Goal: Task Accomplishment & Management: Use online tool/utility

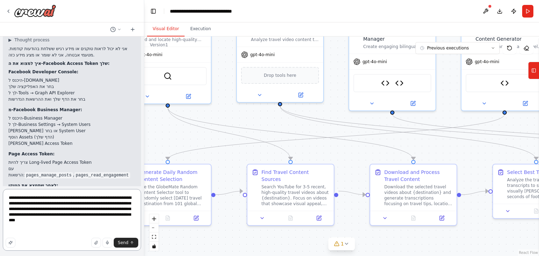
drag, startPoint x: 32, startPoint y: 236, endPoint x: 7, endPoint y: 193, distance: 49.7
click at [7, 193] on textarea "**********" at bounding box center [72, 220] width 138 height 62
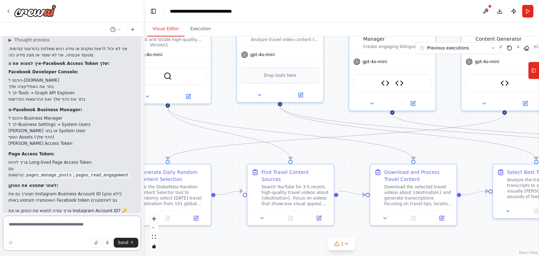
scroll to position [10009, 0]
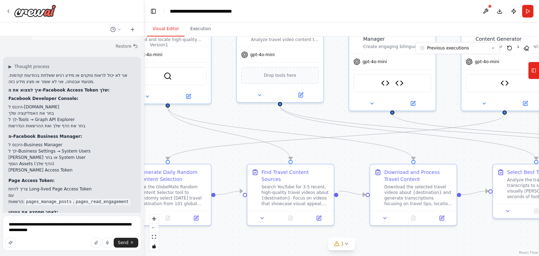
click at [30, 241] on div "Send" at bounding box center [72, 243] width 133 height 10
drag, startPoint x: 22, startPoint y: 225, endPoint x: 32, endPoint y: 228, distance: 10.6
click at [25, 225] on textarea "**********" at bounding box center [72, 233] width 138 height 35
click at [40, 230] on textarea "**********" at bounding box center [72, 233] width 138 height 35
click at [126, 231] on textarea "**********" at bounding box center [72, 233] width 138 height 35
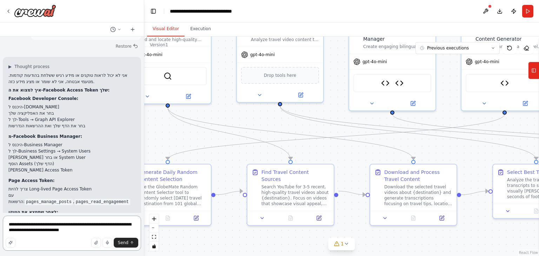
type textarea "**********"
click at [128, 241] on span "Send" at bounding box center [123, 243] width 11 height 6
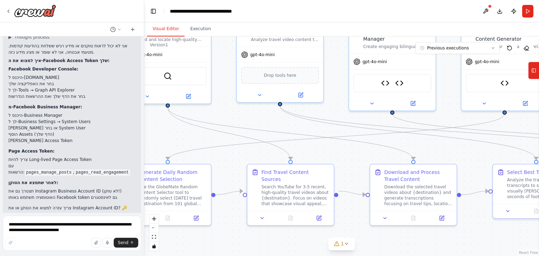
scroll to position [10050, 0]
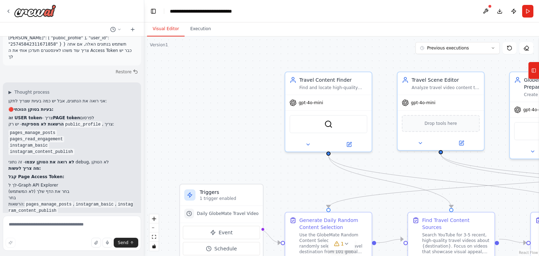
scroll to position [10271, 0]
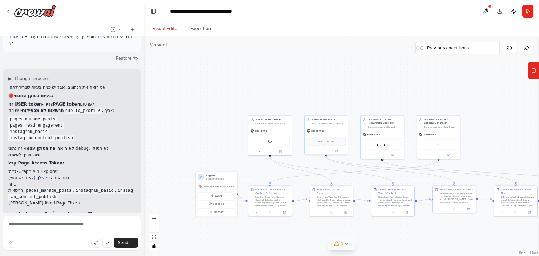
click at [342, 245] on span "1" at bounding box center [342, 244] width 3 height 7
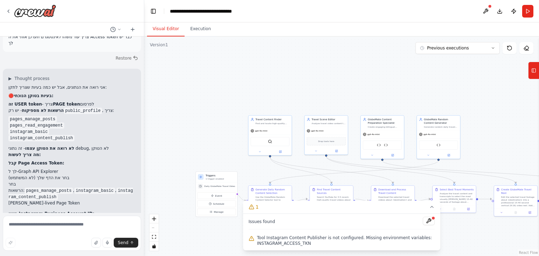
click at [195, 94] on div ".deletable-edge-delete-btn { width: 20px; height: 20px; border: 0px solid #ffff…" at bounding box center [341, 147] width 395 height 220
click at [107, 223] on textarea at bounding box center [72, 233] width 138 height 35
type textarea "****"
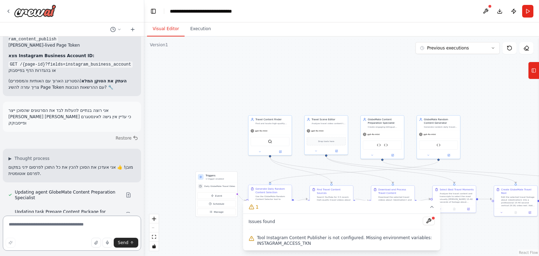
scroll to position [10438, 0]
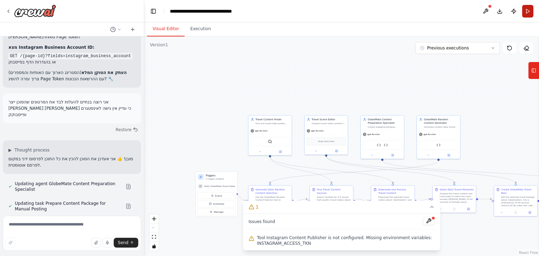
click at [528, 12] on button "Run" at bounding box center [527, 11] width 11 height 13
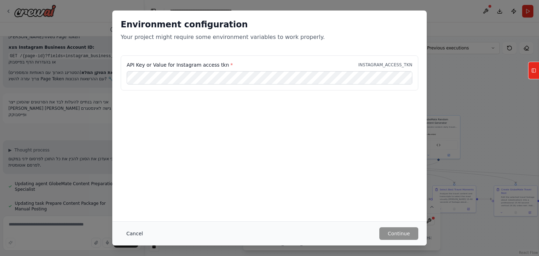
click at [132, 234] on button "Cancel" at bounding box center [135, 234] width 28 height 13
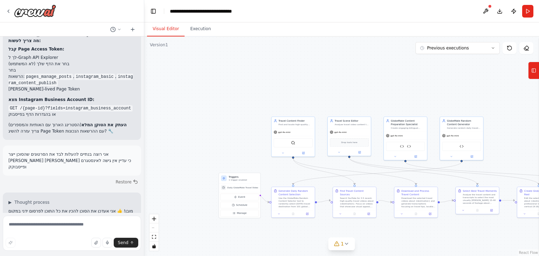
scroll to position [10393, 0]
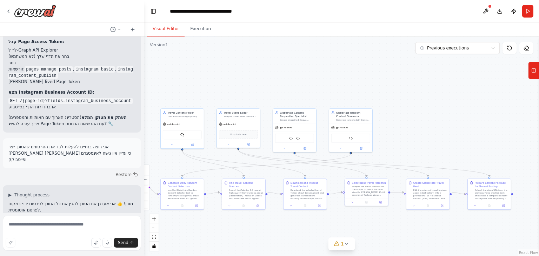
drag, startPoint x: 499, startPoint y: 150, endPoint x: 527, endPoint y: 39, distance: 113.9
click at [476, 111] on div ".deletable-edge-delete-btn { width: 20px; height: 20px; border: 0px solid #ffff…" at bounding box center [341, 147] width 395 height 220
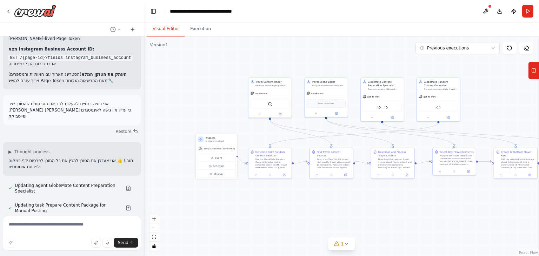
scroll to position [10438, 0]
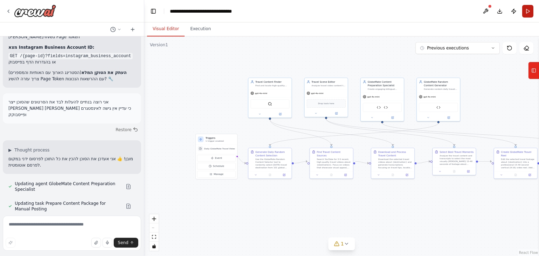
click at [533, 13] on button "Run" at bounding box center [527, 11] width 11 height 13
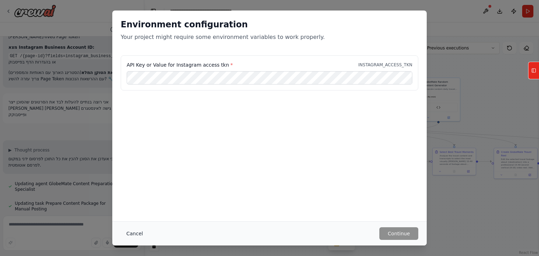
click at [133, 234] on button "Cancel" at bounding box center [135, 234] width 28 height 13
click at [133, 233] on textarea at bounding box center [72, 233] width 138 height 35
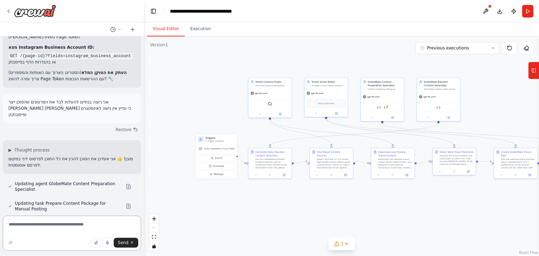
click at [114, 225] on textarea at bounding box center [72, 233] width 138 height 35
click at [529, 13] on button "Run" at bounding box center [527, 11] width 11 height 13
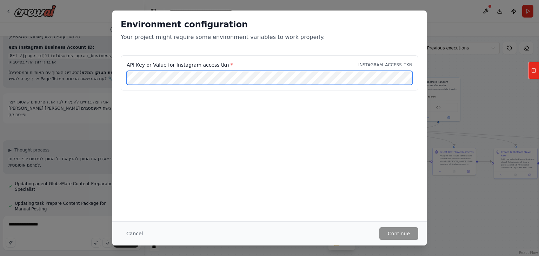
click at [118, 73] on div "API Key or Value for Instagram access tkn * INSTAGRAM_ACCESS_TKN" at bounding box center [269, 77] width 315 height 44
click at [124, 79] on div "API Key or Value for Instagram access tkn * INSTAGRAM_ACCESS_TKN" at bounding box center [270, 72] width 298 height 35
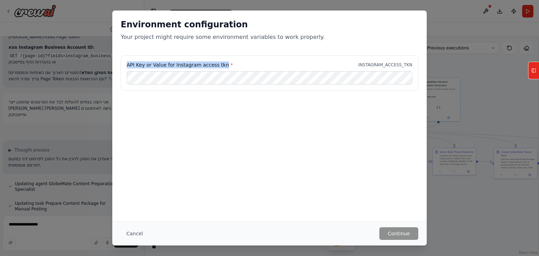
drag, startPoint x: 127, startPoint y: 65, endPoint x: 219, endPoint y: 67, distance: 92.0
click at [219, 67] on label "API Key or Value for Instagram access tkn *" at bounding box center [180, 64] width 106 height 7
copy label "API Key or Value for Instagram access tkn"
click at [133, 233] on button "Cancel" at bounding box center [135, 234] width 28 height 13
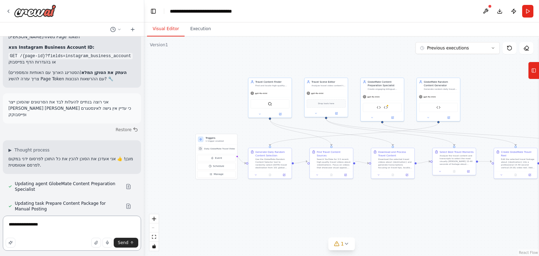
click at [87, 230] on textarea "**********" at bounding box center [72, 233] width 138 height 35
click at [78, 226] on textarea "**********" at bounding box center [72, 233] width 138 height 35
click at [57, 226] on textarea "**********" at bounding box center [72, 233] width 138 height 35
paste textarea "**********"
type textarea "**********"
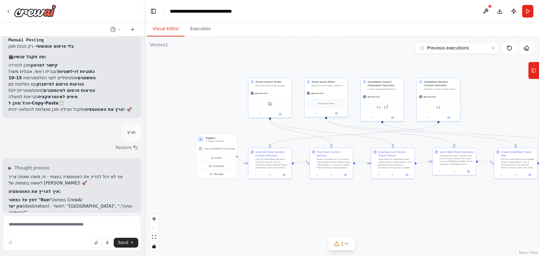
scroll to position [10704, 0]
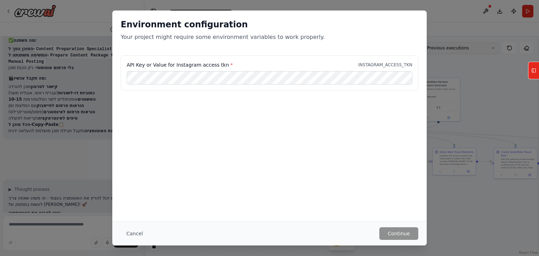
click at [469, 47] on div "Environment configuration Your project might require some environment variables…" at bounding box center [269, 128] width 539 height 256
click at [133, 233] on button "Cancel" at bounding box center [135, 234] width 28 height 13
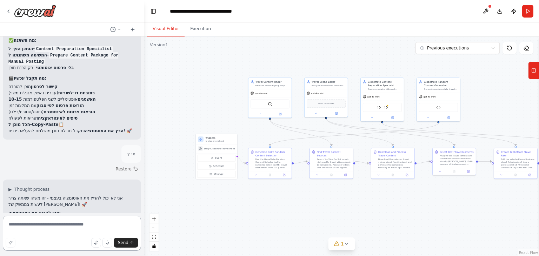
click at [133, 233] on textarea at bounding box center [72, 233] width 138 height 35
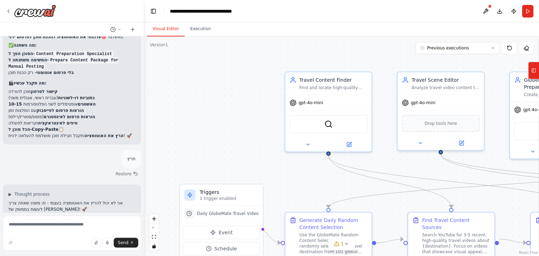
scroll to position [10603, 0]
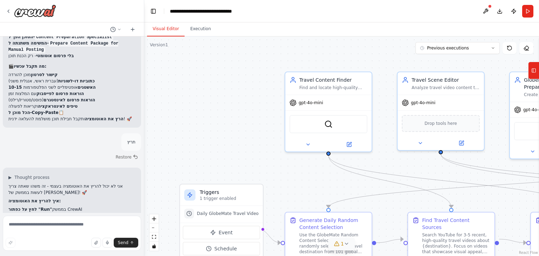
click at [347, 246] on icon at bounding box center [347, 244] width 6 height 6
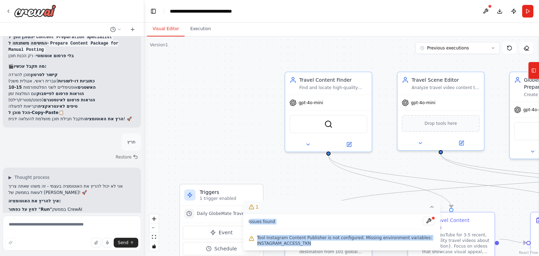
drag, startPoint x: 251, startPoint y: 229, endPoint x: 290, endPoint y: 213, distance: 41.6
click at [247, 222] on div "Issues found Tool Instagram Content Publisher is not configured. Missing enviro…" at bounding box center [342, 232] width 198 height 37
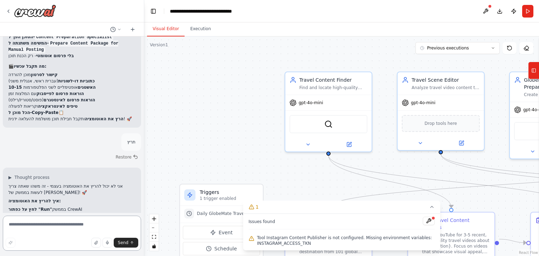
click at [63, 226] on textarea at bounding box center [72, 233] width 138 height 35
paste textarea "**********"
type textarea "**********"
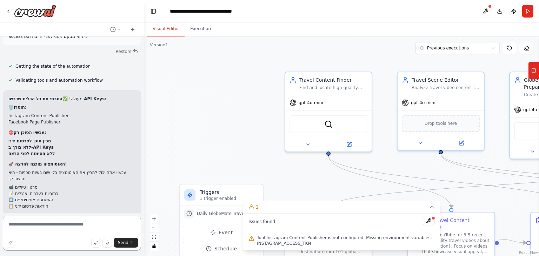
scroll to position [10896, 0]
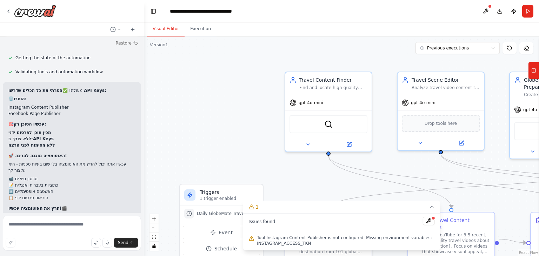
click at [433, 207] on icon at bounding box center [432, 207] width 6 height 6
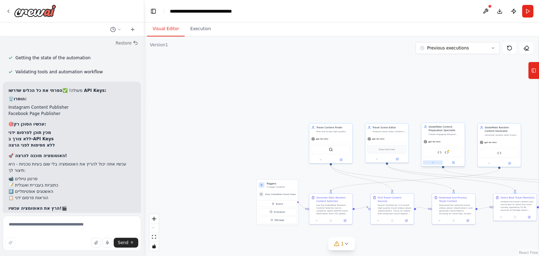
drag, startPoint x: 379, startPoint y: 171, endPoint x: 334, endPoint y: 173, distance: 44.6
click at [277, 182] on div ".deletable-edge-delete-btn { width: 20px; height: 20px; border: 0px solid #ffff…" at bounding box center [341, 147] width 395 height 220
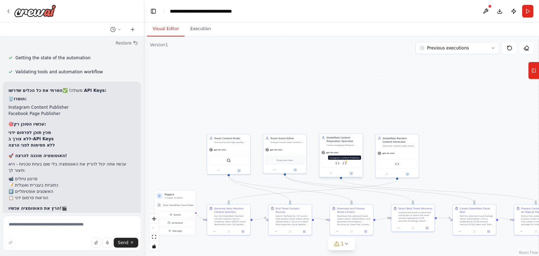
click at [345, 164] on img at bounding box center [345, 164] width 4 height 4
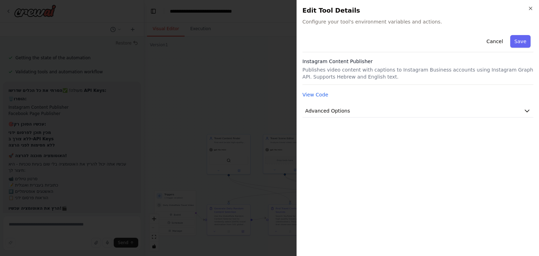
click at [331, 174] on body "Agent: Finder – מאתר מקורות וידאו (YouTube/Stock) ומחזיר רשימת קליפים להורדה. T…" at bounding box center [269, 128] width 539 height 256
click at [533, 7] on icon "button" at bounding box center [531, 9] width 6 height 6
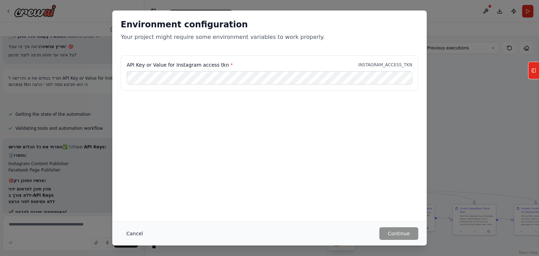
click at [134, 233] on button "Cancel" at bounding box center [135, 234] width 28 height 13
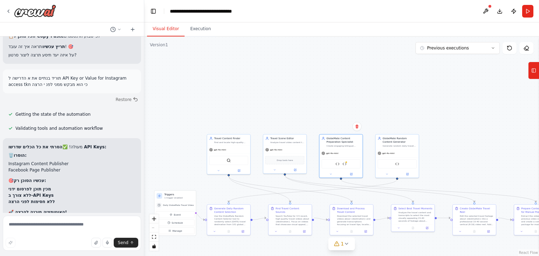
drag, startPoint x: 324, startPoint y: 139, endPoint x: 274, endPoint y: 176, distance: 61.9
click at [324, 139] on div "GlobeMate Content Preparation Specialist Create engaging bilingual captions (He…" at bounding box center [341, 142] width 39 height 11
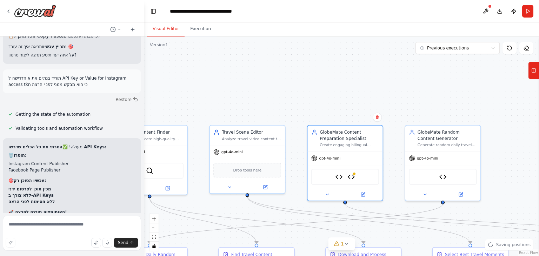
click at [327, 194] on icon at bounding box center [327, 194] width 5 height 5
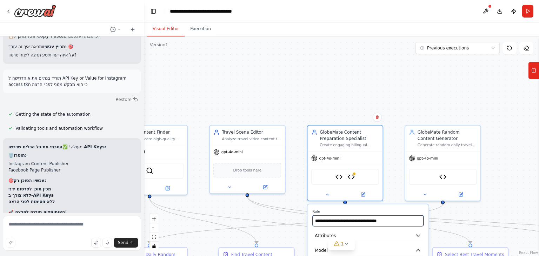
click at [397, 220] on input "**********" at bounding box center [367, 221] width 111 height 11
drag, startPoint x: 397, startPoint y: 220, endPoint x: 311, endPoint y: 221, distance: 86.4
click at [48, 225] on textarea at bounding box center [72, 233] width 138 height 35
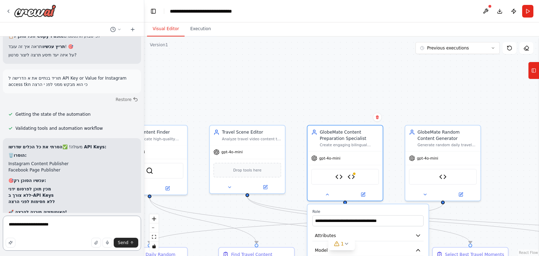
paste textarea "**********"
type textarea "**********"
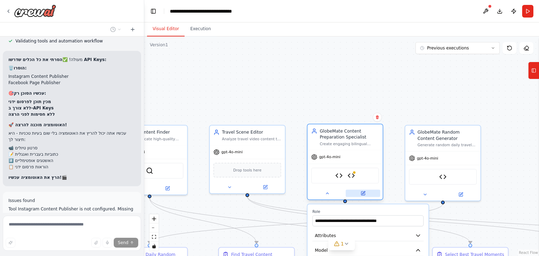
scroll to position [10928, 0]
click at [324, 193] on button at bounding box center [327, 193] width 34 height 7
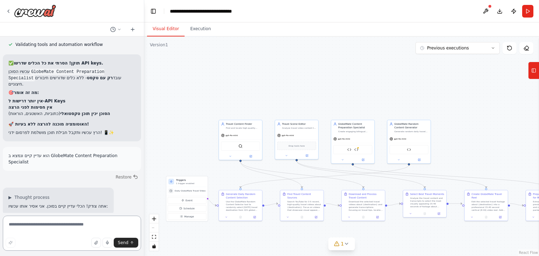
scroll to position [11182, 0]
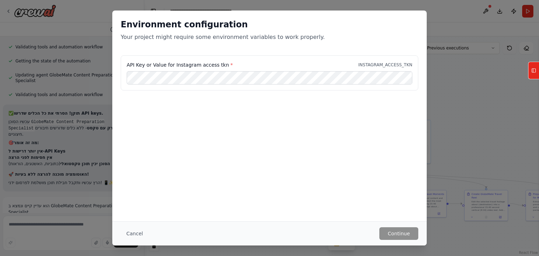
click at [135, 232] on button "Cancel" at bounding box center [135, 234] width 28 height 13
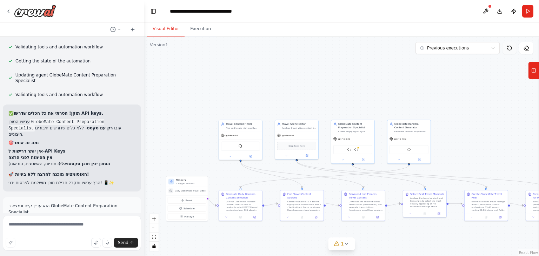
click at [508, 45] on icon at bounding box center [510, 48] width 6 height 6
click at [493, 48] on icon at bounding box center [493, 48] width 2 height 1
click at [510, 46] on icon at bounding box center [510, 48] width 6 height 6
click at [510, 47] on icon at bounding box center [510, 48] width 6 height 6
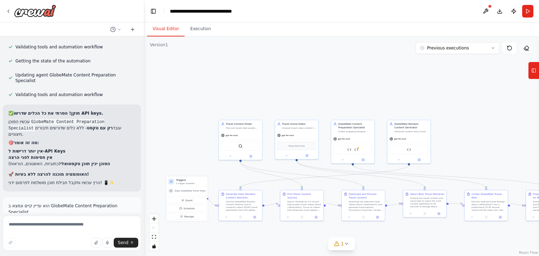
click at [510, 47] on icon at bounding box center [510, 48] width 6 height 6
click at [154, 218] on icon "zoom in" at bounding box center [154, 219] width 4 height 4
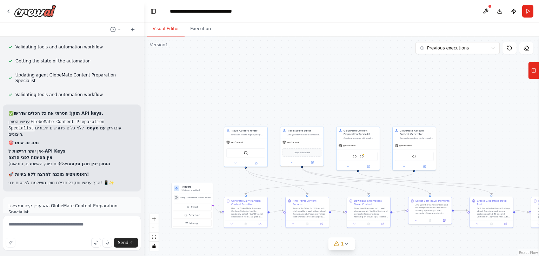
click at [208, 67] on div ".deletable-edge-delete-btn { width: 20px; height: 20px; border: 0px solid #ffff…" at bounding box center [341, 147] width 395 height 220
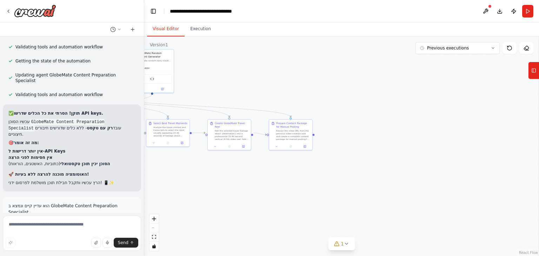
click at [197, 31] on button "Execution" at bounding box center [201, 29] width 32 height 15
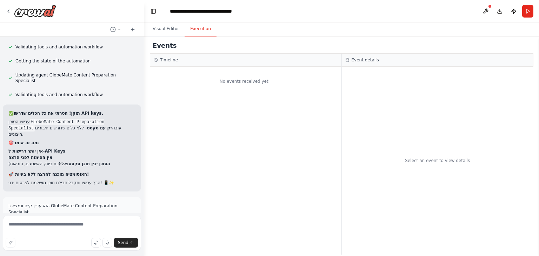
click at [169, 31] on button "Visual Editor" at bounding box center [166, 29] width 38 height 15
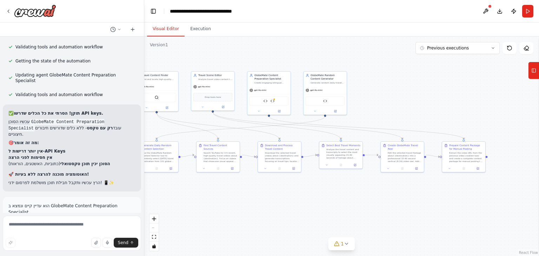
click at [408, 112] on div ".deletable-edge-delete-btn { width: 20px; height: 20px; border: 0px solid #ffff…" at bounding box center [341, 147] width 395 height 220
click at [58, 225] on textarea at bounding box center [72, 233] width 138 height 35
click at [29, 224] on textarea "**********" at bounding box center [72, 233] width 138 height 35
click at [29, 226] on textarea "**********" at bounding box center [72, 233] width 138 height 35
click at [27, 226] on textarea "**********" at bounding box center [72, 233] width 138 height 35
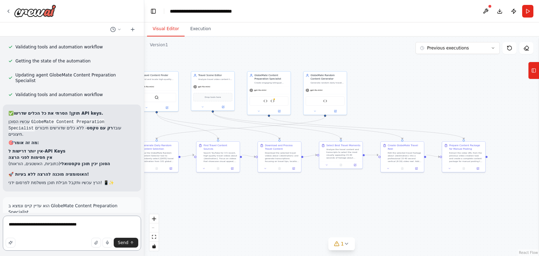
type textarea "**********"
click at [160, 194] on div ".deletable-edge-delete-btn { width: 20px; height: 20px; border: 0px solid #ffff…" at bounding box center [341, 147] width 395 height 220
click at [125, 246] on button "Send" at bounding box center [126, 243] width 25 height 10
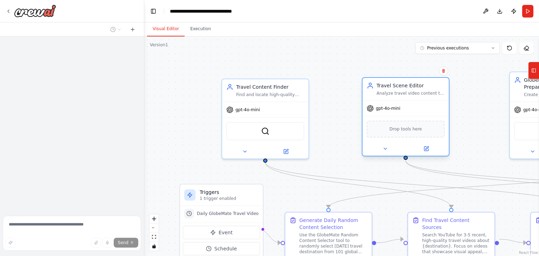
drag, startPoint x: 363, startPoint y: 101, endPoint x: 414, endPoint y: 110, distance: 51.6
click at [414, 110] on div "gpt-4o-mini" at bounding box center [406, 108] width 86 height 15
click at [202, 32] on button "Execution" at bounding box center [201, 29] width 32 height 15
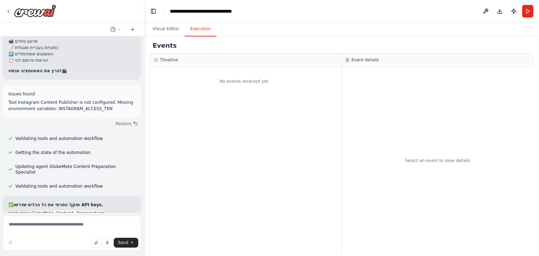
scroll to position [11080, 0]
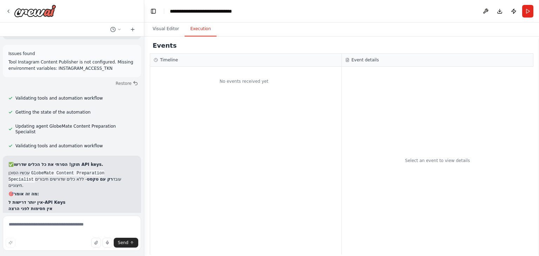
click at [237, 80] on div "No events received yet" at bounding box center [244, 81] width 188 height 22
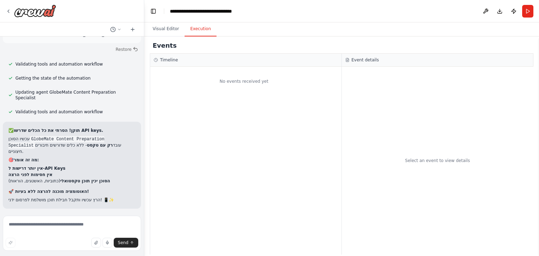
scroll to position [11125, 0]
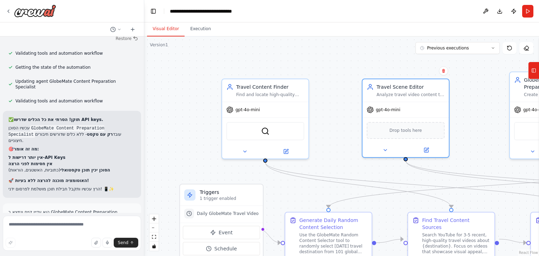
click at [170, 31] on button "Visual Editor" at bounding box center [166, 29] width 38 height 15
click at [187, 28] on button "Execution" at bounding box center [201, 29] width 32 height 15
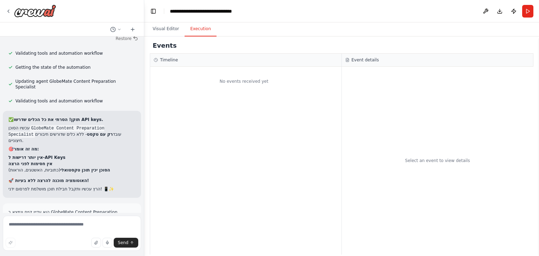
click at [394, 132] on div "Select an event to view details" at bounding box center [438, 161] width 192 height 188
click at [167, 30] on button "Visual Editor" at bounding box center [166, 29] width 38 height 15
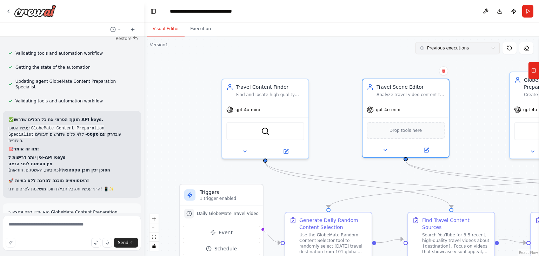
click at [490, 46] on button "Previous executions" at bounding box center [458, 48] width 84 height 12
click at [430, 59] on div "4m ago" at bounding box center [462, 61] width 70 height 6
click at [422, 61] on div ".deletable-edge-delete-btn { width: 20px; height: 20px; border: 0px solid #ffff…" at bounding box center [341, 147] width 395 height 220
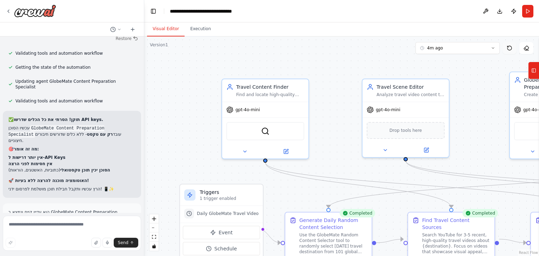
click at [510, 50] on icon at bounding box center [510, 48] width 6 height 6
click at [509, 50] on icon at bounding box center [510, 48] width 4 height 4
click at [194, 28] on button "Execution" at bounding box center [201, 29] width 32 height 15
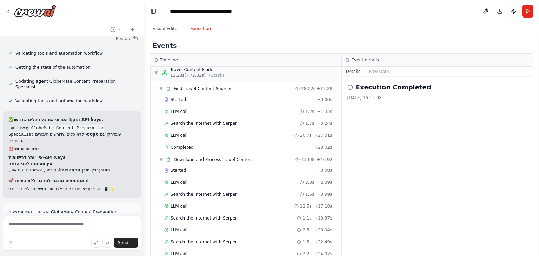
scroll to position [105, 0]
click at [374, 70] on button "Raw Data" at bounding box center [379, 72] width 29 height 10
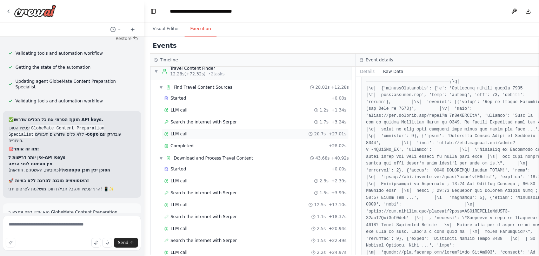
scroll to position [1124, 0]
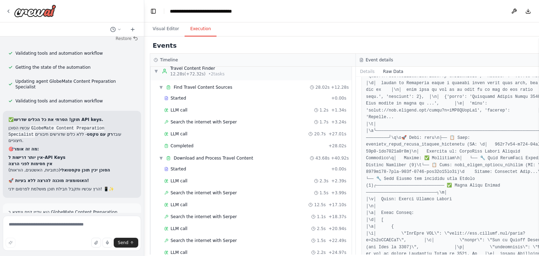
click at [539, 78] on html "Agent: Finder – מאתר מקורות וידאו (YouTube/Stock) ומחזיר רשימת קליפים להורדה. T…" at bounding box center [269, 128] width 539 height 256
drag, startPoint x: 537, startPoint y: 107, endPoint x: 538, endPoint y: 81, distance: 25.3
click at [538, 81] on button "Toggle Sidebar" at bounding box center [540, 147] width 6 height 220
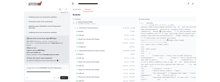
scroll to position [1194, 0]
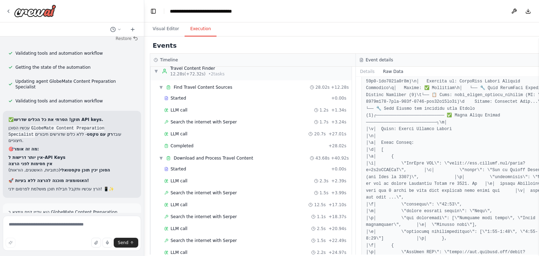
click at [538, 80] on button "Toggle Sidebar" at bounding box center [540, 147] width 6 height 220
click at [537, 249] on button "Toggle Sidebar" at bounding box center [540, 147] width 6 height 220
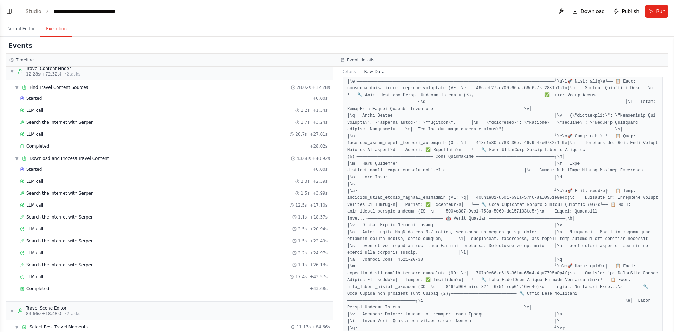
scroll to position [281, 0]
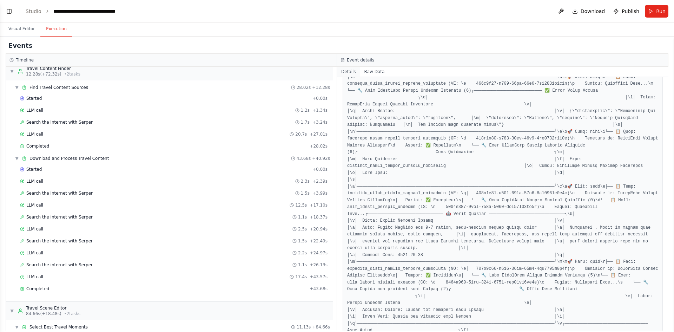
click at [348, 74] on button "Details" at bounding box center [348, 72] width 23 height 10
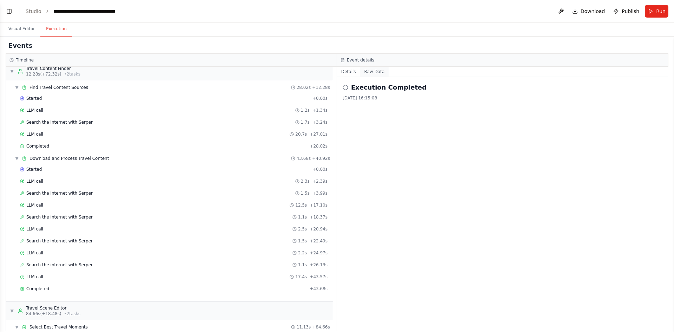
click at [367, 71] on button "Raw Data" at bounding box center [374, 72] width 29 height 10
click at [370, 70] on button "Raw Data" at bounding box center [374, 72] width 29 height 10
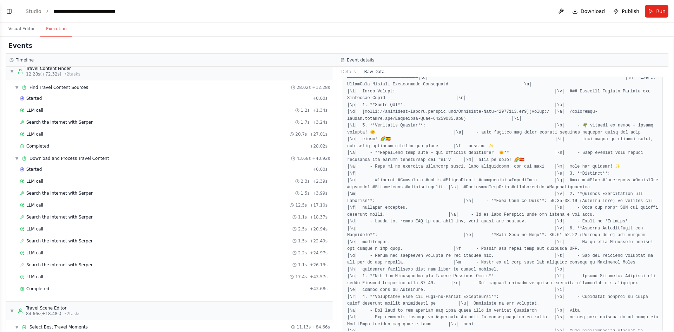
scroll to position [4399, 0]
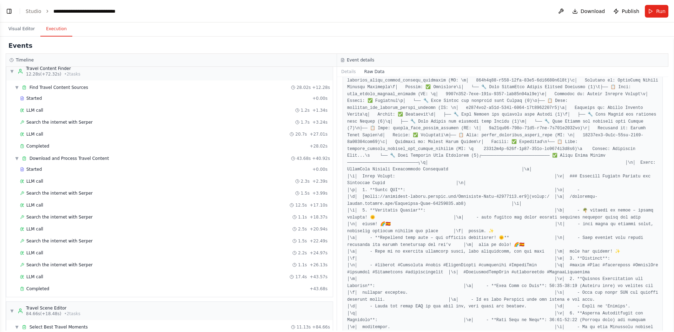
drag, startPoint x: 363, startPoint y: 237, endPoint x: 512, endPoint y: 239, distance: 148.2
copy pre "\n│ 2. **Bilingual Caption**:"
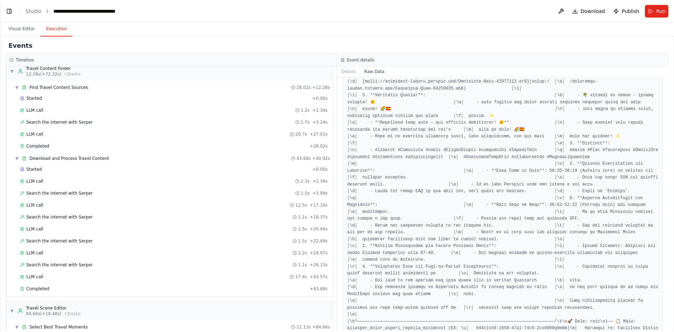
scroll to position [4504, 0]
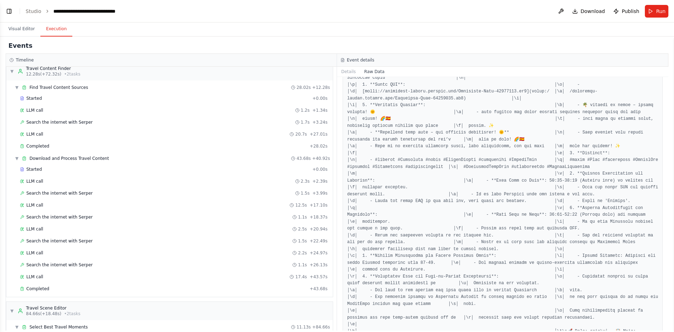
drag, startPoint x: 552, startPoint y: 133, endPoint x: 388, endPoint y: 140, distance: 164.5
drag, startPoint x: 387, startPoint y: 138, endPoint x: 554, endPoint y: 134, distance: 167.2
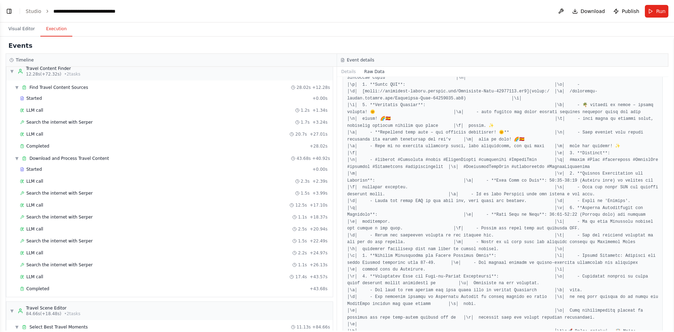
copy pre "\n│ - 🌴 ברצלונה עם ילדים – החוויה המושלמת! 🌞"
click at [14, 33] on button "Visual Editor" at bounding box center [22, 29] width 38 height 15
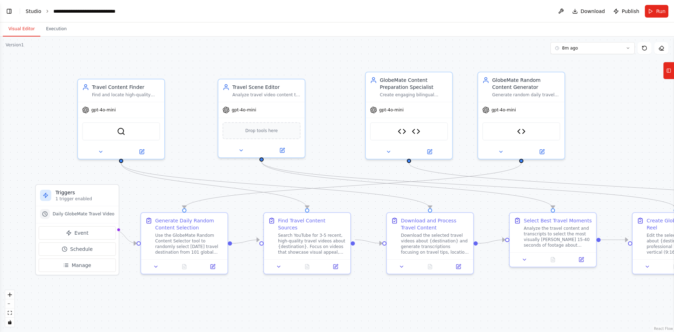
click at [36, 12] on link "Studio" at bounding box center [34, 11] width 16 height 6
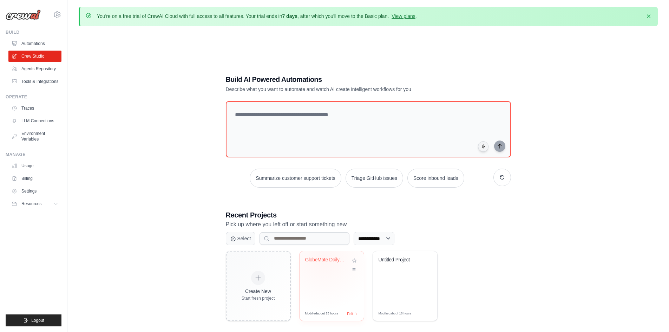
click at [324, 258] on div "GlobeMate Daily Auto Travel Creator" at bounding box center [326, 260] width 42 height 6
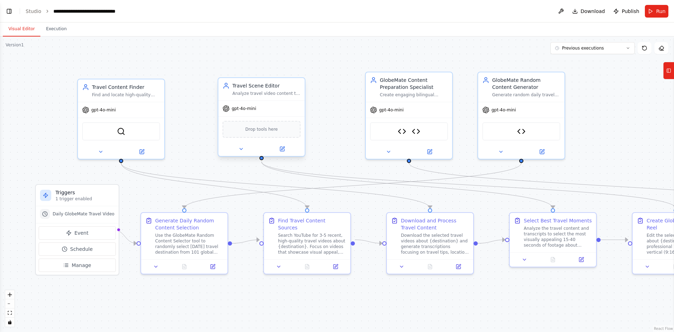
scroll to position [11005, 0]
click at [254, 133] on div "Drop tools here" at bounding box center [262, 129] width 78 height 17
click at [9, 14] on button "Toggle Left Sidebar" at bounding box center [9, 11] width 10 height 10
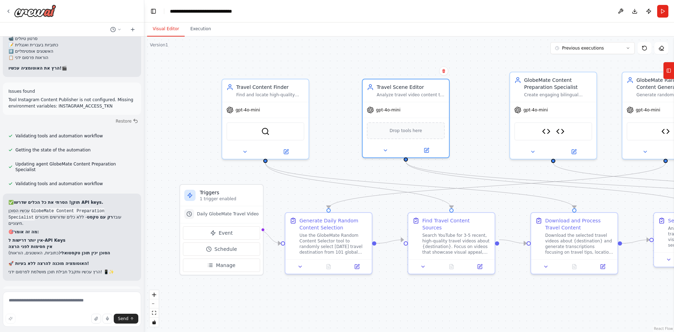
scroll to position [11050, 0]
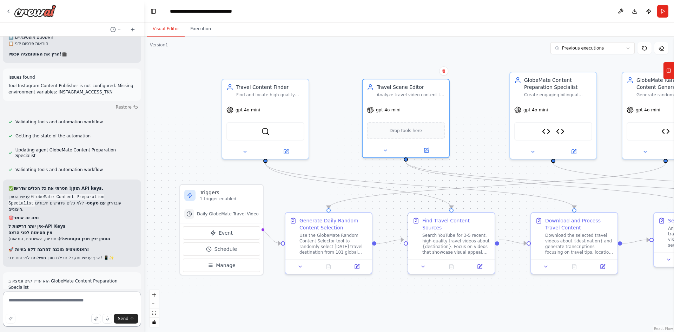
click at [59, 301] on textarea at bounding box center [72, 308] width 138 height 35
click at [422, 87] on div "Travel Scene Editor" at bounding box center [411, 85] width 68 height 7
click at [384, 149] on icon at bounding box center [386, 149] width 6 height 6
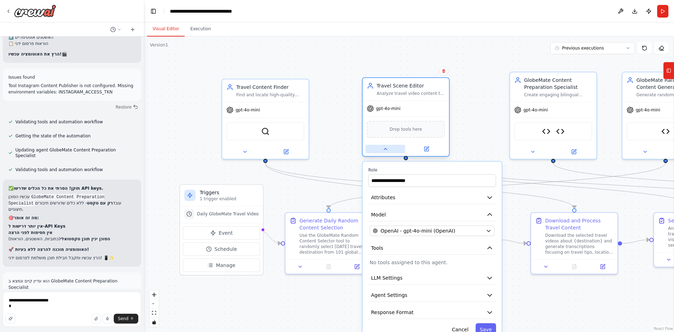
click at [386, 150] on icon at bounding box center [385, 148] width 3 height 1
click at [387, 146] on icon at bounding box center [386, 149] width 6 height 6
click at [416, 177] on input "**********" at bounding box center [432, 180] width 128 height 13
click at [365, 180] on div "**********" at bounding box center [432, 252] width 139 height 180
click at [401, 183] on input "**********" at bounding box center [432, 180] width 128 height 13
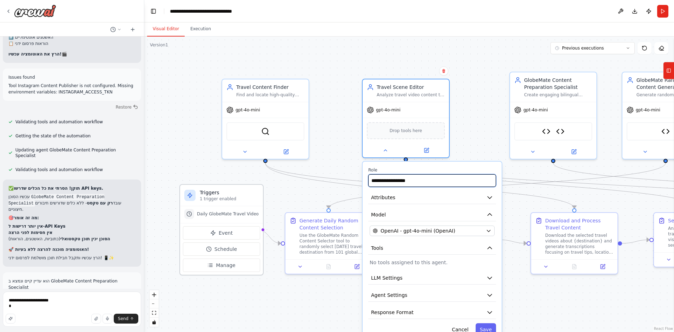
drag, startPoint x: 412, startPoint y: 180, endPoint x: 213, endPoint y: 225, distance: 204.6
click at [370, 179] on input "**********" at bounding box center [432, 180] width 128 height 13
click at [25, 307] on textarea "**********" at bounding box center [72, 308] width 138 height 35
paste textarea "**********"
click at [46, 309] on textarea "**********" at bounding box center [72, 306] width 138 height 39
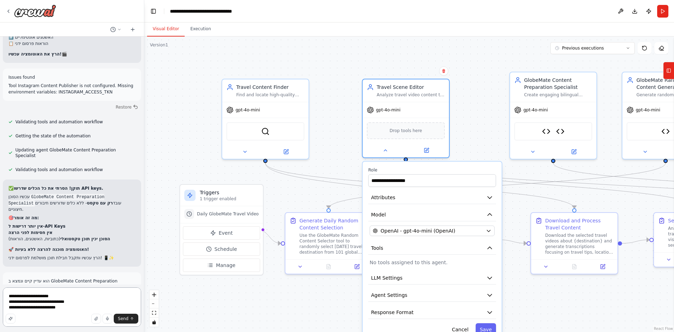
click at [41, 308] on textarea "**********" at bounding box center [72, 306] width 138 height 39
drag, startPoint x: 15, startPoint y: 308, endPoint x: 10, endPoint y: 309, distance: 5.0
click at [10, 309] on textarea "**********" at bounding box center [72, 306] width 138 height 39
type textarea "**********"
click at [121, 318] on span "Send" at bounding box center [123, 319] width 11 height 6
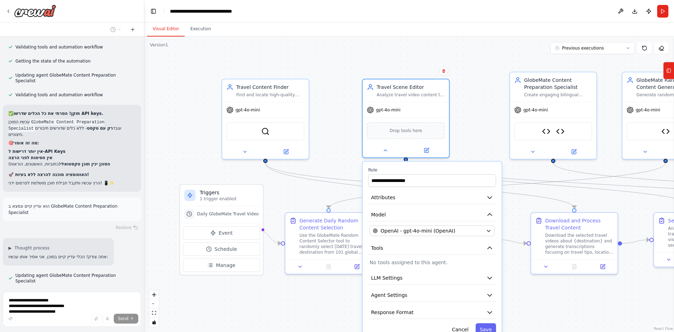
scroll to position [11127, 0]
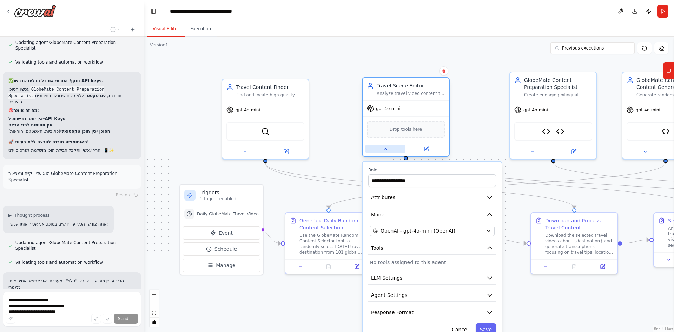
click at [387, 151] on icon at bounding box center [386, 149] width 6 height 6
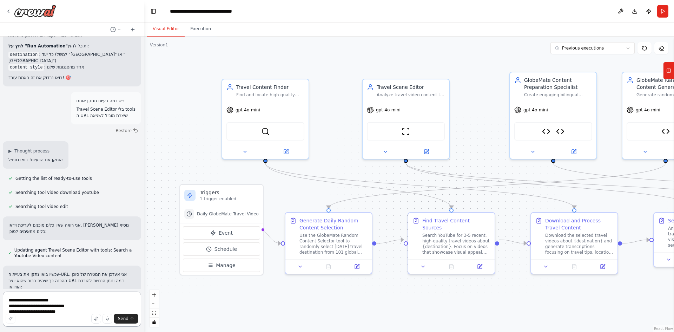
scroll to position [11542, 0]
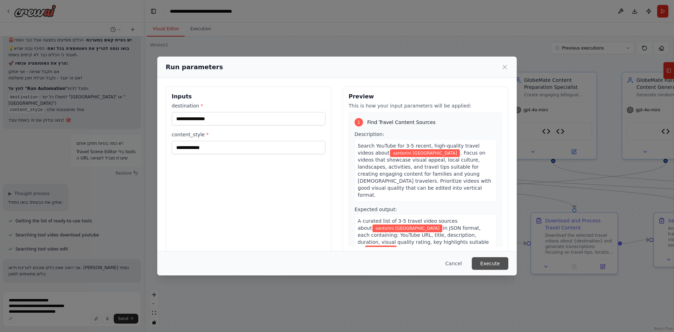
click at [491, 264] on button "Execute" at bounding box center [490, 263] width 37 height 13
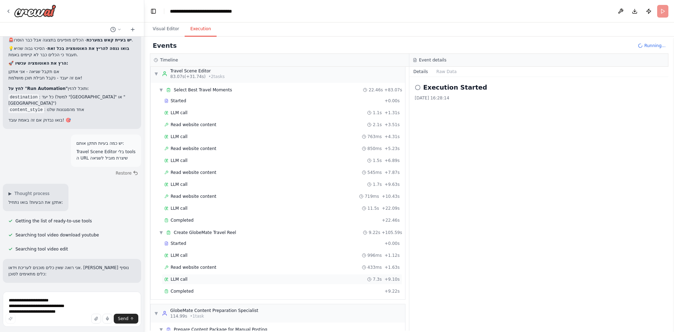
scroll to position [583, 0]
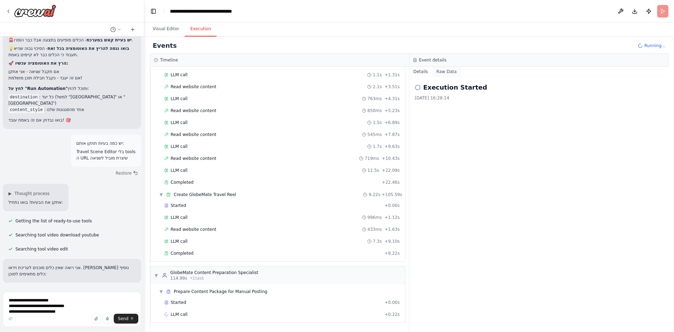
click at [445, 71] on button "Raw Data" at bounding box center [446, 72] width 29 height 10
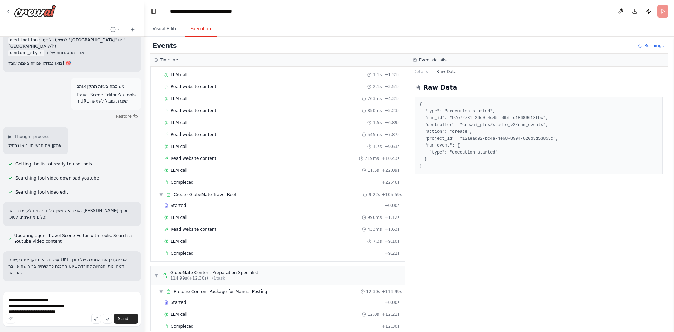
scroll to position [595, 0]
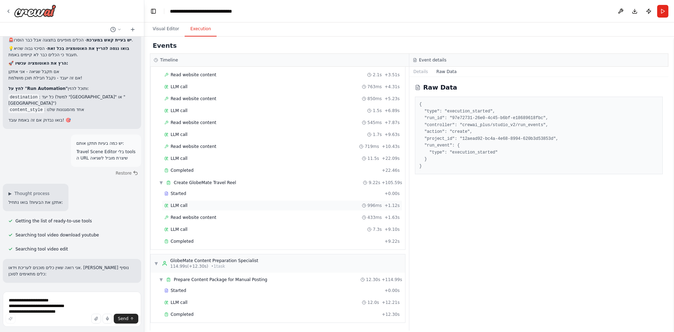
scroll to position [11513, 0]
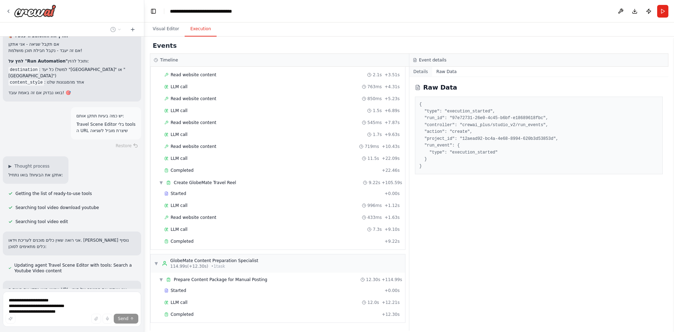
click at [421, 72] on button "Details" at bounding box center [420, 72] width 23 height 10
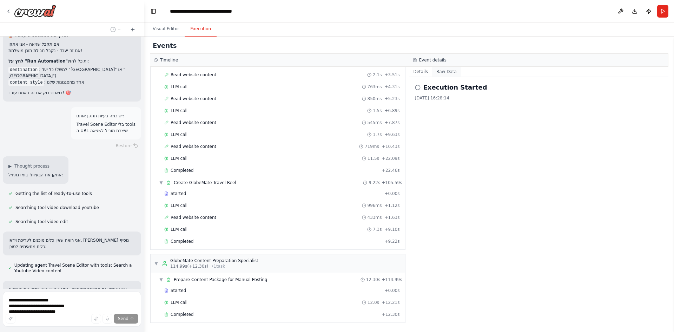
click at [452, 73] on button "Raw Data" at bounding box center [446, 72] width 29 height 10
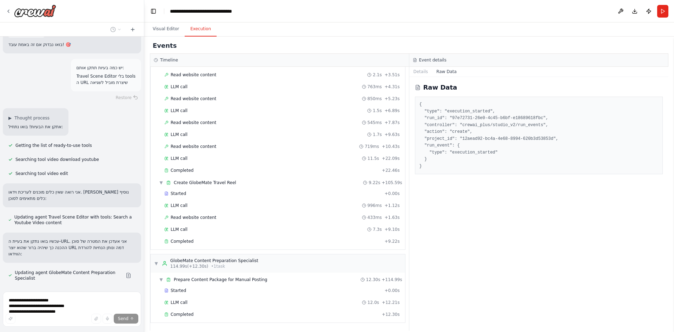
scroll to position [11590, 0]
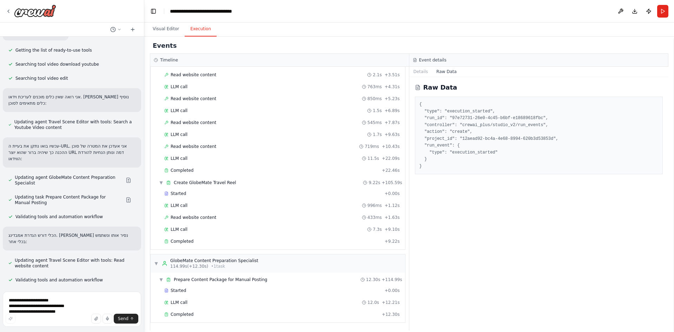
drag, startPoint x: 450, startPoint y: 71, endPoint x: 309, endPoint y: 30, distance: 147.1
click at [450, 71] on button "Raw Data" at bounding box center [446, 72] width 29 height 10
click at [430, 71] on button "Details" at bounding box center [420, 72] width 23 height 10
click at [425, 71] on button "Details" at bounding box center [420, 72] width 23 height 10
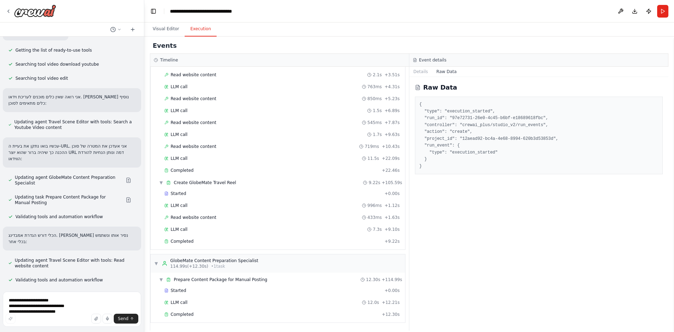
click at [425, 71] on button "Details" at bounding box center [420, 72] width 23 height 10
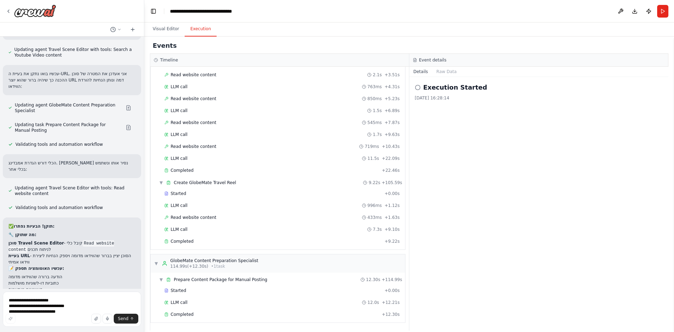
scroll to position [11735, 0]
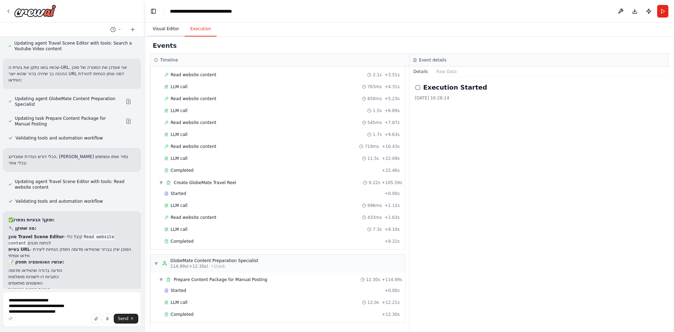
click at [168, 28] on button "Visual Editor" at bounding box center [166, 29] width 38 height 15
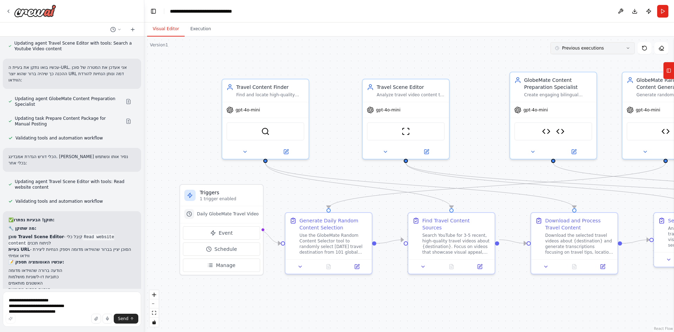
drag, startPoint x: 601, startPoint y: 48, endPoint x: 579, endPoint y: 50, distance: 22.5
click at [601, 48] on button "Previous executions" at bounding box center [593, 48] width 84 height 12
click at [568, 62] on div "3m ago" at bounding box center [597, 61] width 70 height 6
click at [556, 61] on div ".deletable-edge-delete-btn { width: 20px; height: 20px; border: 0px solid #ffff…" at bounding box center [409, 184] width 530 height 295
click at [645, 51] on button at bounding box center [645, 48] width 14 height 12
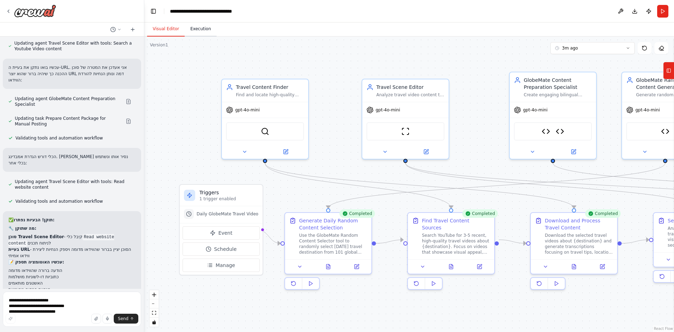
click at [196, 26] on button "Execution" at bounding box center [201, 29] width 32 height 15
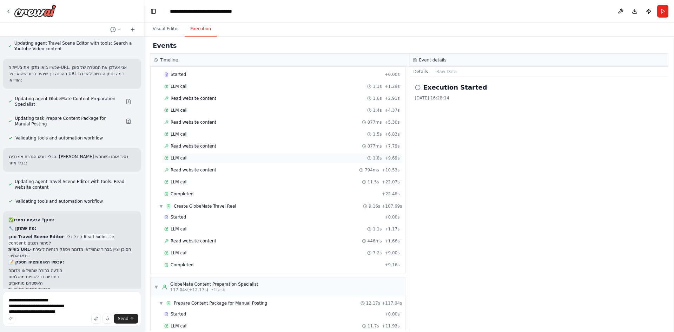
scroll to position [560, 0]
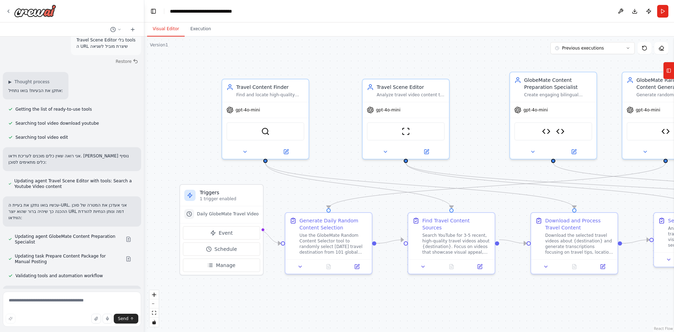
scroll to position [11616, 0]
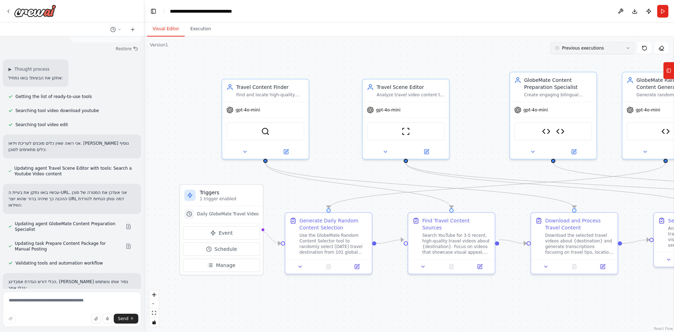
click at [621, 49] on button "Previous executions" at bounding box center [593, 48] width 84 height 12
click at [583, 62] on div "4m ago" at bounding box center [597, 61] width 70 height 6
click at [644, 49] on icon at bounding box center [645, 48] width 6 height 6
click at [192, 30] on button "Execution" at bounding box center [201, 29] width 32 height 15
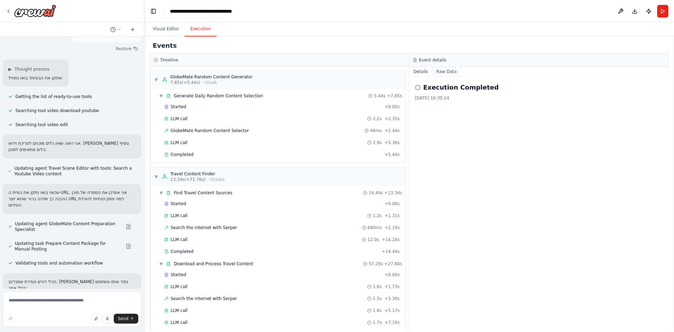
click at [445, 70] on button "Raw Data" at bounding box center [446, 72] width 29 height 10
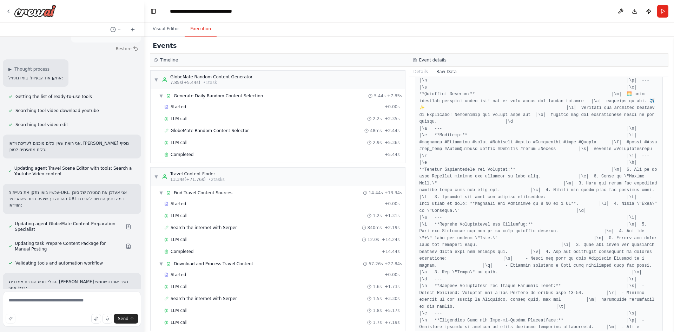
scroll to position [9532, 0]
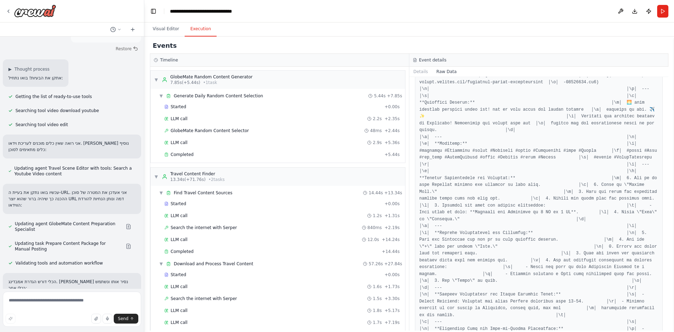
drag, startPoint x: 581, startPoint y: 177, endPoint x: 599, endPoint y: 173, distance: 18.1
copy pre "│\n│ 🌅 [PERSON_NAME] סנטוריני המדהימים מחכים לכם! חוו את השמש שוקעת"
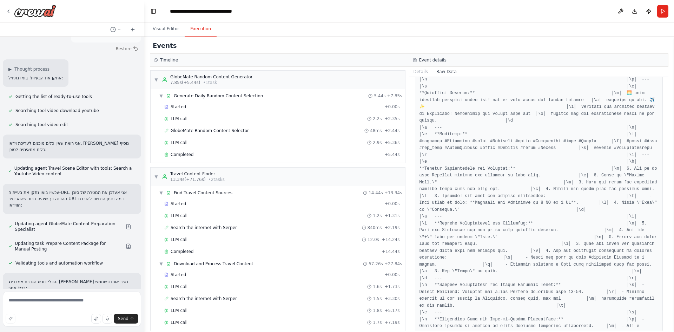
scroll to position [9567, 0]
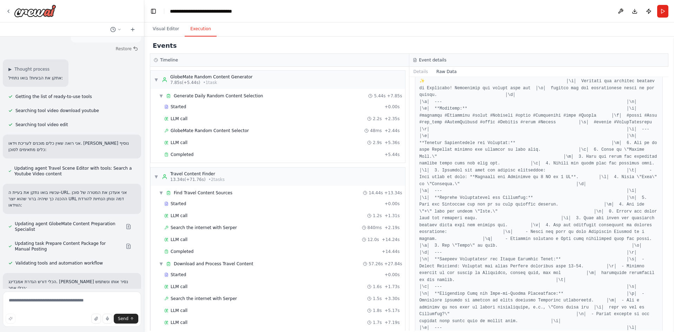
drag, startPoint x: 534, startPoint y: 135, endPoint x: 518, endPoint y: 137, distance: 15.9
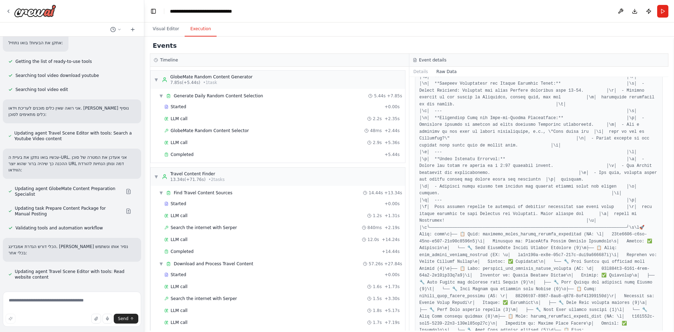
scroll to position [11678, 0]
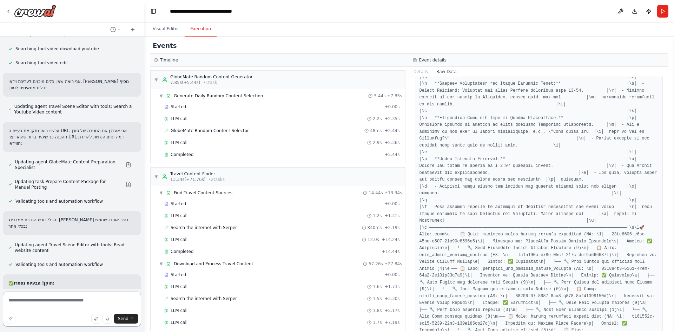
click at [87, 303] on textarea at bounding box center [72, 308] width 138 height 35
type textarea "**********"
click at [55, 294] on textarea "**********" at bounding box center [72, 308] width 138 height 35
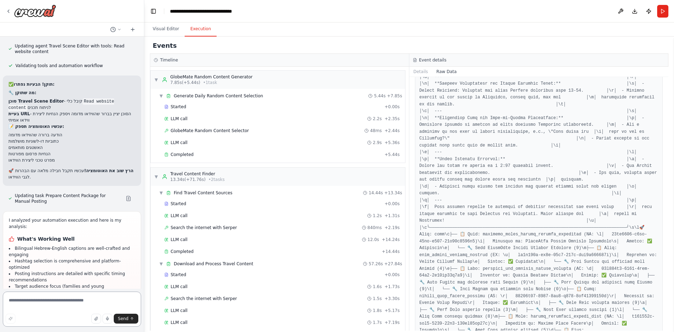
scroll to position [11912, 0]
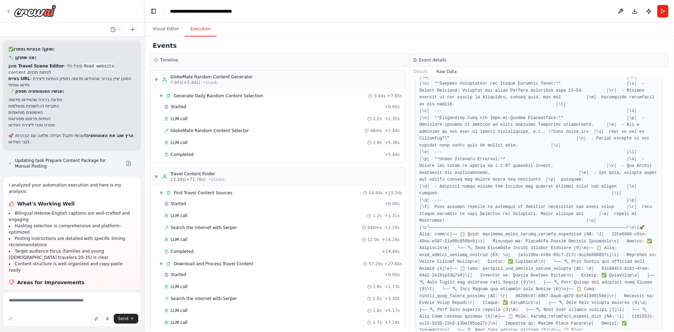
drag, startPoint x: 107, startPoint y: 274, endPoint x: 7, endPoint y: 114, distance: 188.1
copy div "I understand you're asking if there's a way to get the video as a downloadable …"
click at [32, 297] on textarea at bounding box center [72, 308] width 138 height 35
type textarea "**"
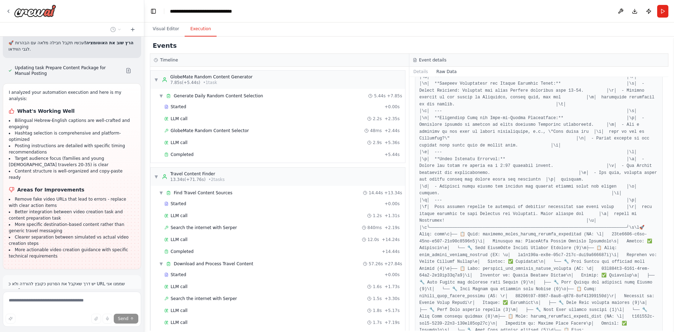
scroll to position [12165, 0]
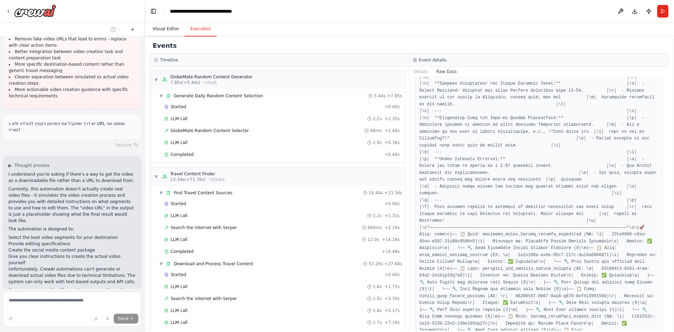
click at [166, 29] on button "Visual Editor" at bounding box center [166, 29] width 38 height 15
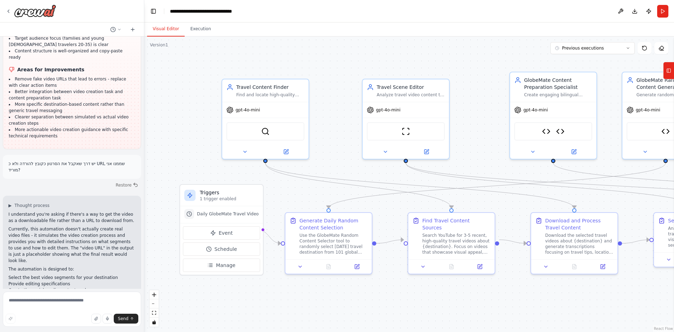
scroll to position [12137, 0]
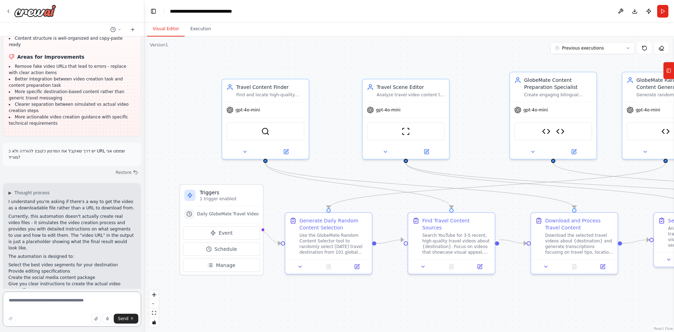
click at [69, 307] on textarea at bounding box center [72, 308] width 138 height 35
type textarea "**********"
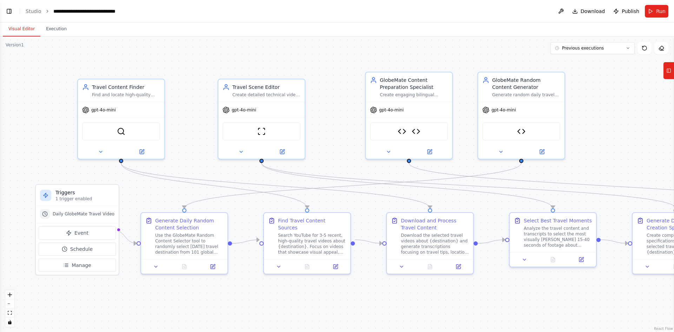
scroll to position [1441, 0]
